Goal: Book appointment/travel/reservation

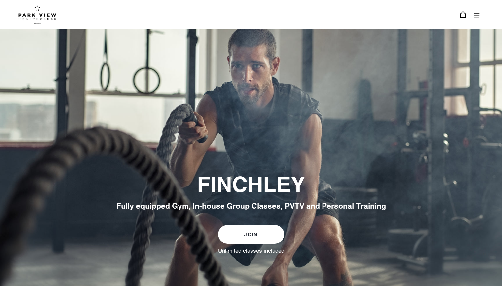
click at [479, 16] on icon "Menu" at bounding box center [477, 14] width 7 height 7
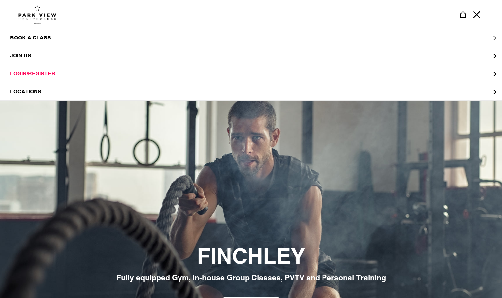
click at [16, 38] on span "BOOK A CLASS" at bounding box center [30, 38] width 41 height 7
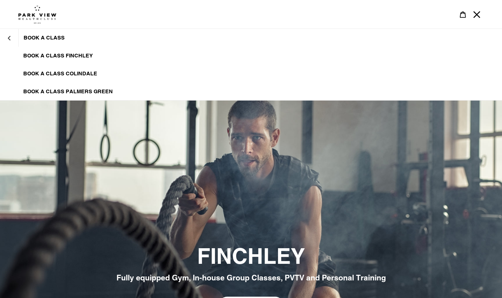
click at [41, 54] on span "BOOK A CLASS FINCHLEY" at bounding box center [58, 55] width 70 height 7
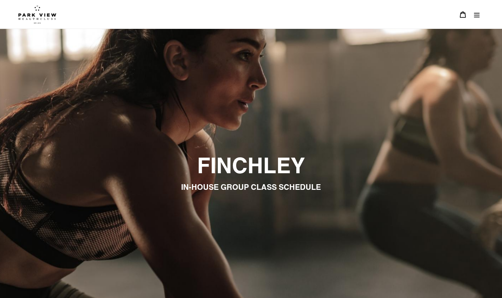
click at [475, 14] on icon "Menu" at bounding box center [477, 14] width 7 height 7
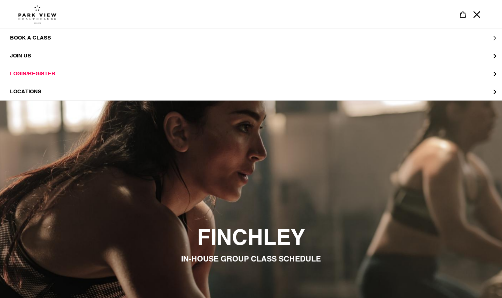
click at [40, 36] on span "BOOK A CLASS" at bounding box center [30, 38] width 41 height 6
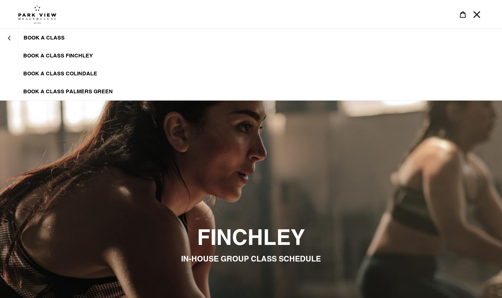
click at [44, 53] on span "BOOK A CLASS FINCHLEY" at bounding box center [58, 55] width 70 height 7
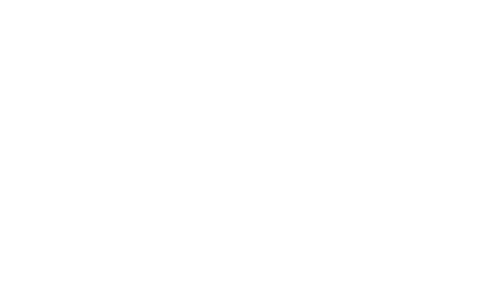
scroll to position [358, 0]
